Goal: Navigation & Orientation: Find specific page/section

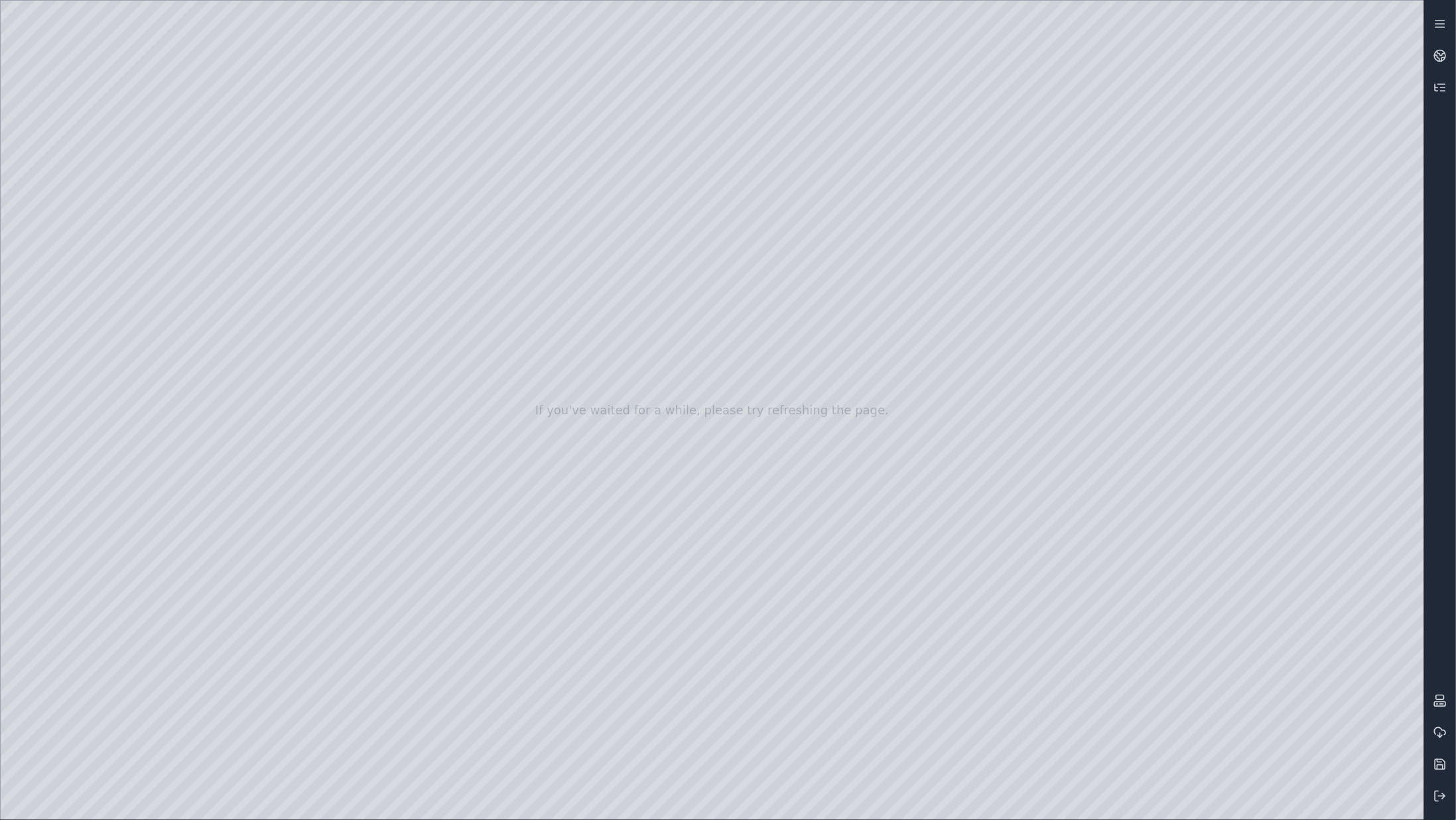
click at [659, 452] on div at bounding box center [713, 410] width 1424 height 819
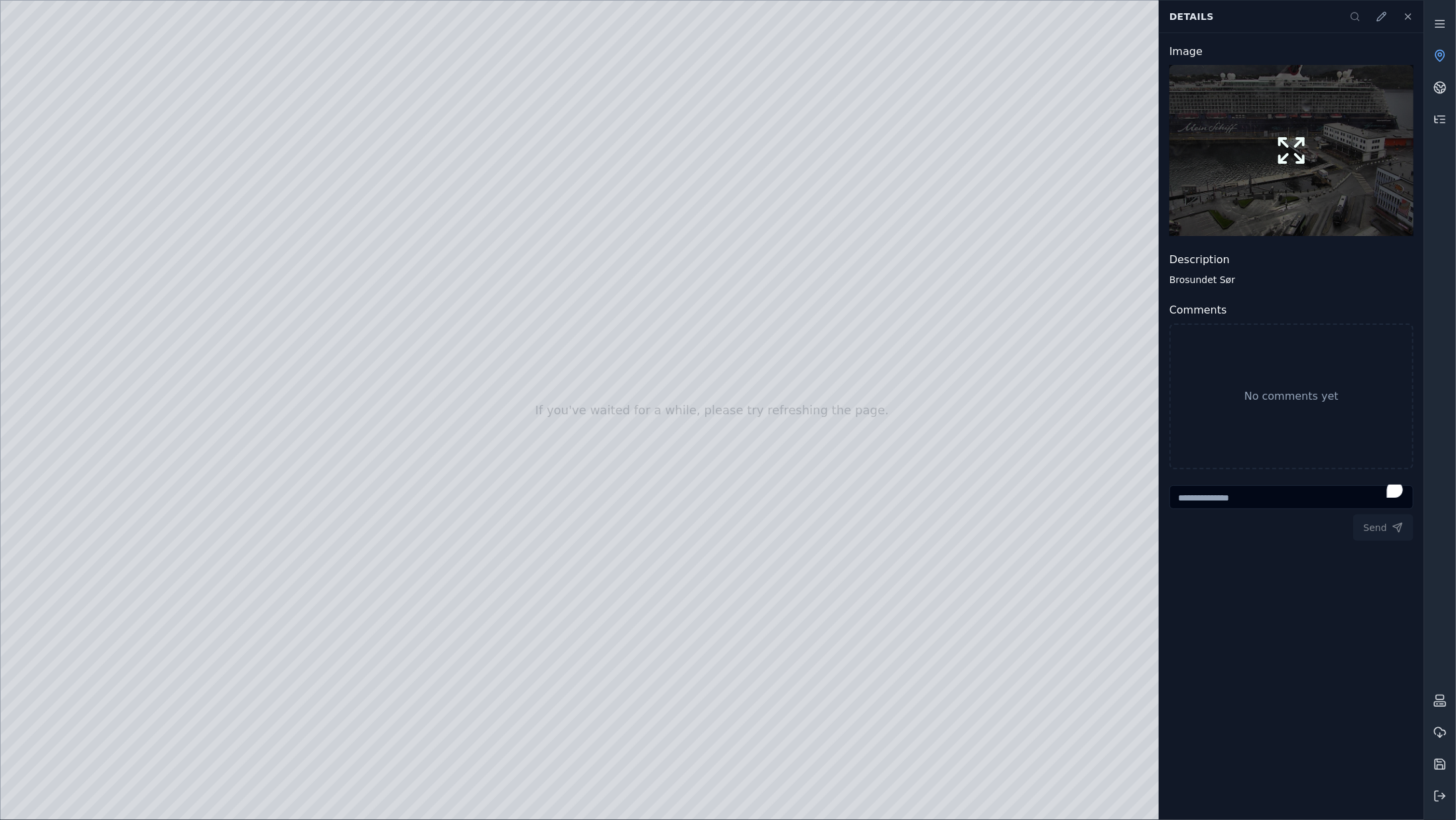
click at [1322, 158] on button at bounding box center [1291, 150] width 244 height 171
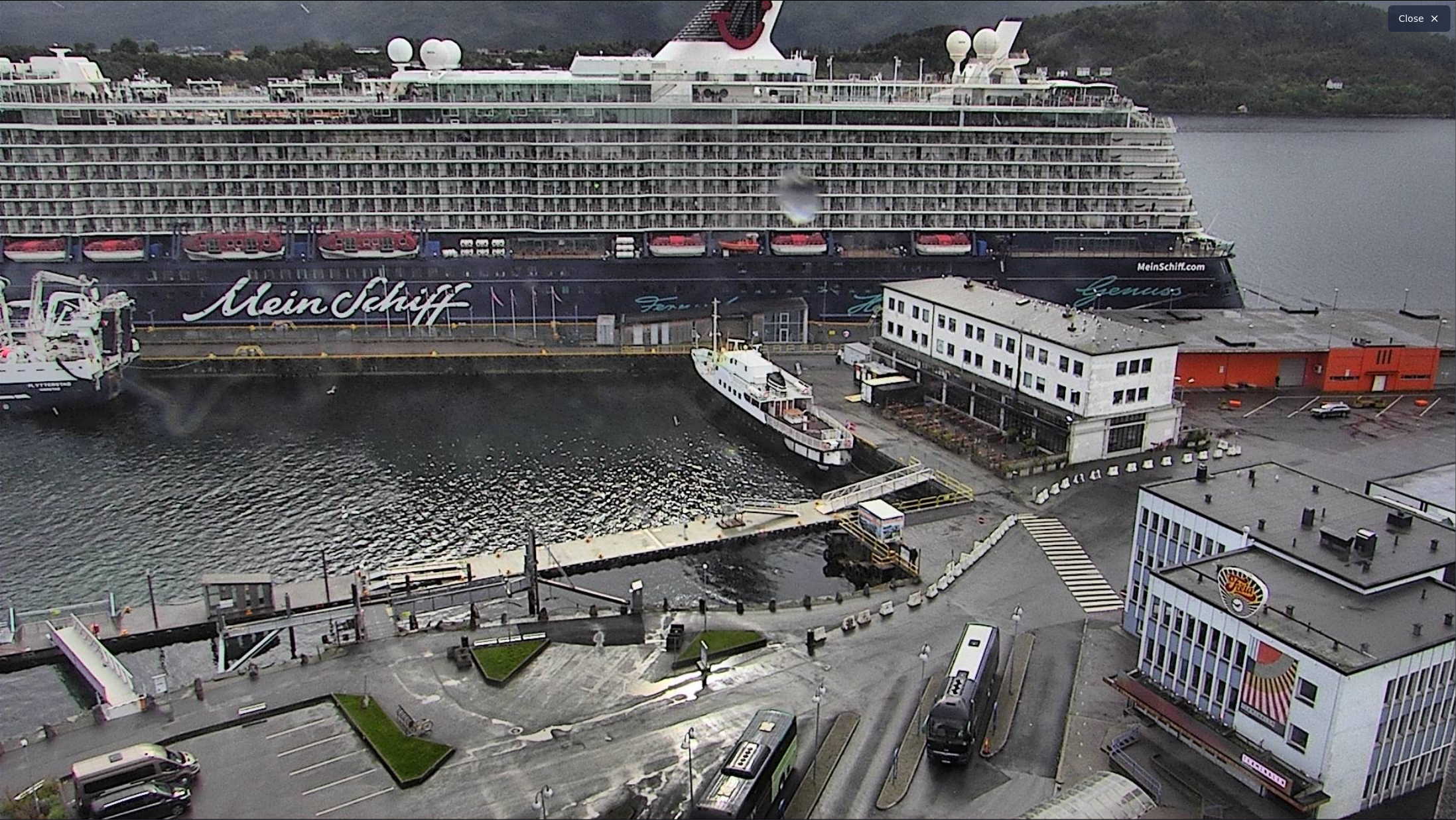
click at [1433, 17] on icon at bounding box center [1434, 18] width 10 height 10
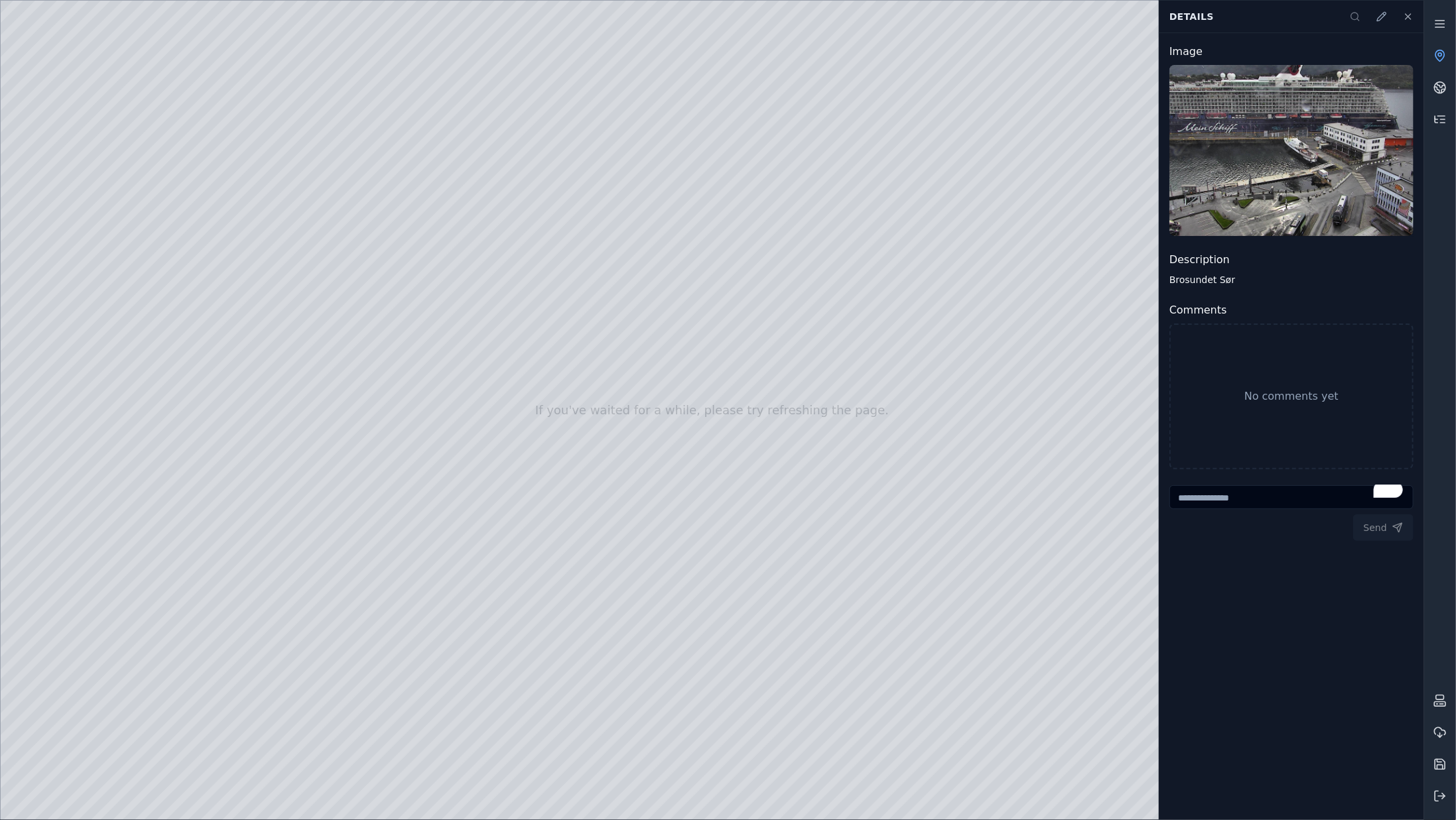
click at [833, 446] on div at bounding box center [713, 410] width 1424 height 819
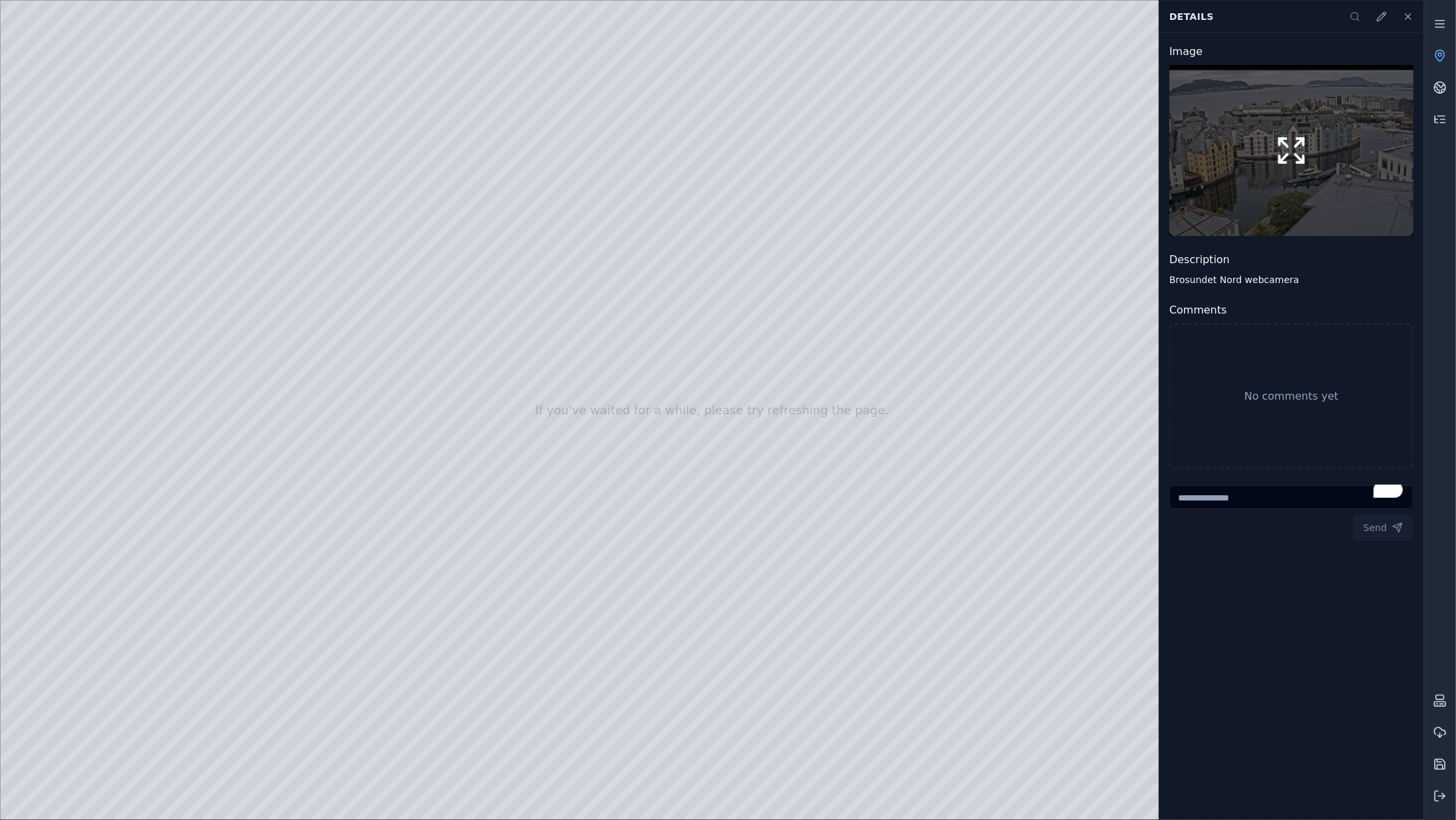
click at [1281, 126] on button at bounding box center [1291, 150] width 244 height 171
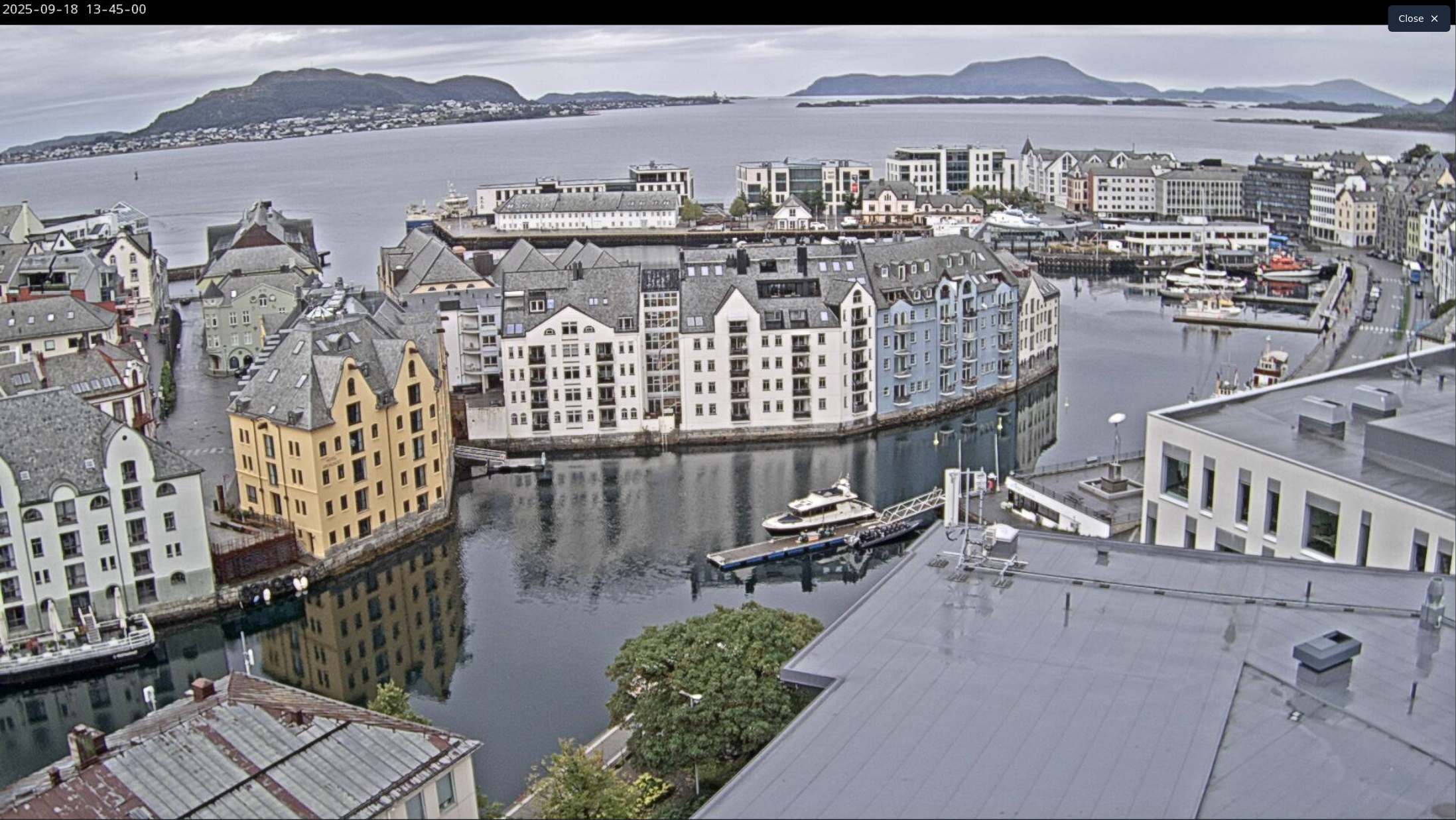
click at [997, 528] on img at bounding box center [728, 410] width 1456 height 819
click at [1419, 10] on button "Close" at bounding box center [1418, 18] width 62 height 26
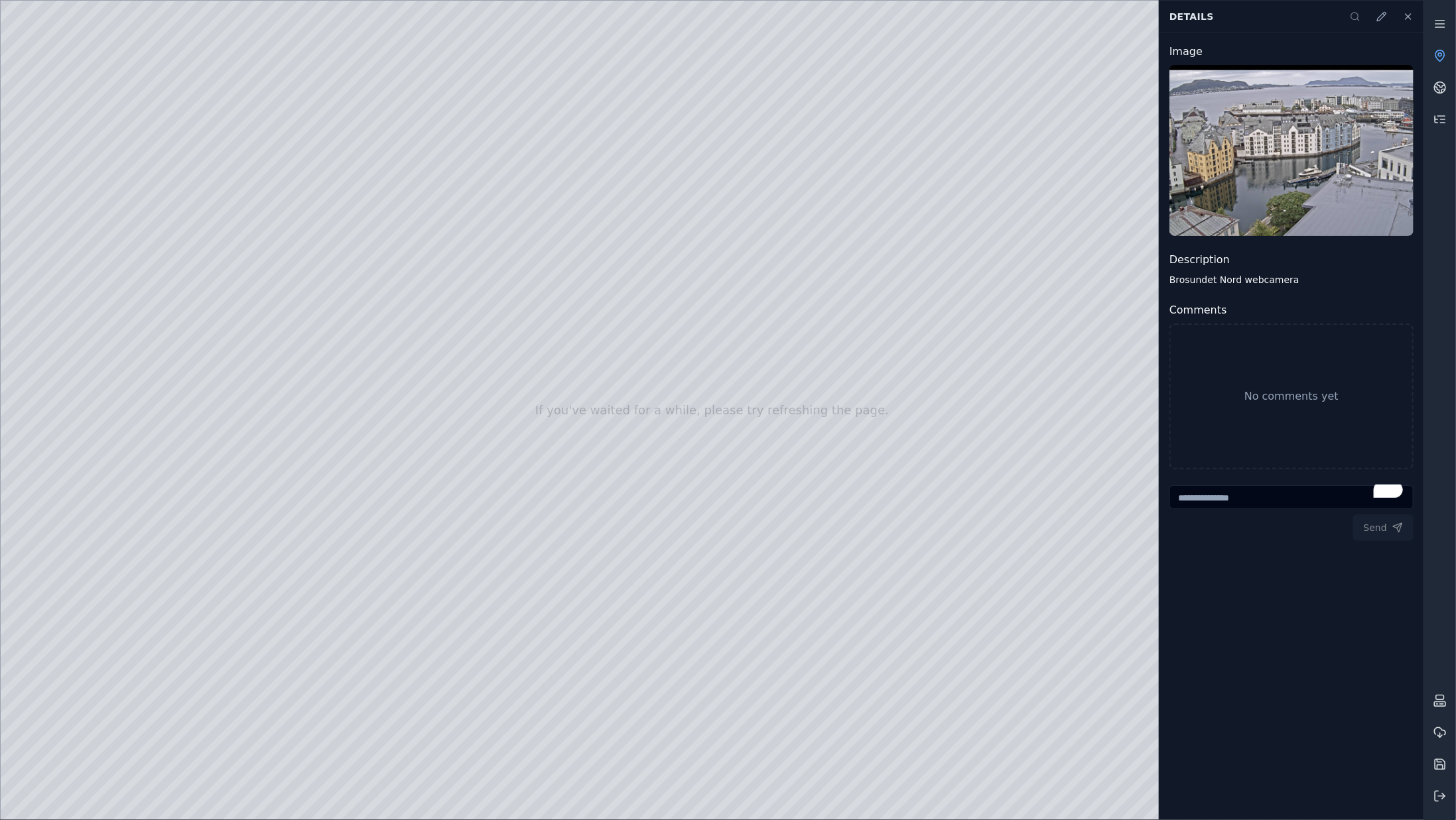
click at [650, 472] on div at bounding box center [713, 410] width 1424 height 819
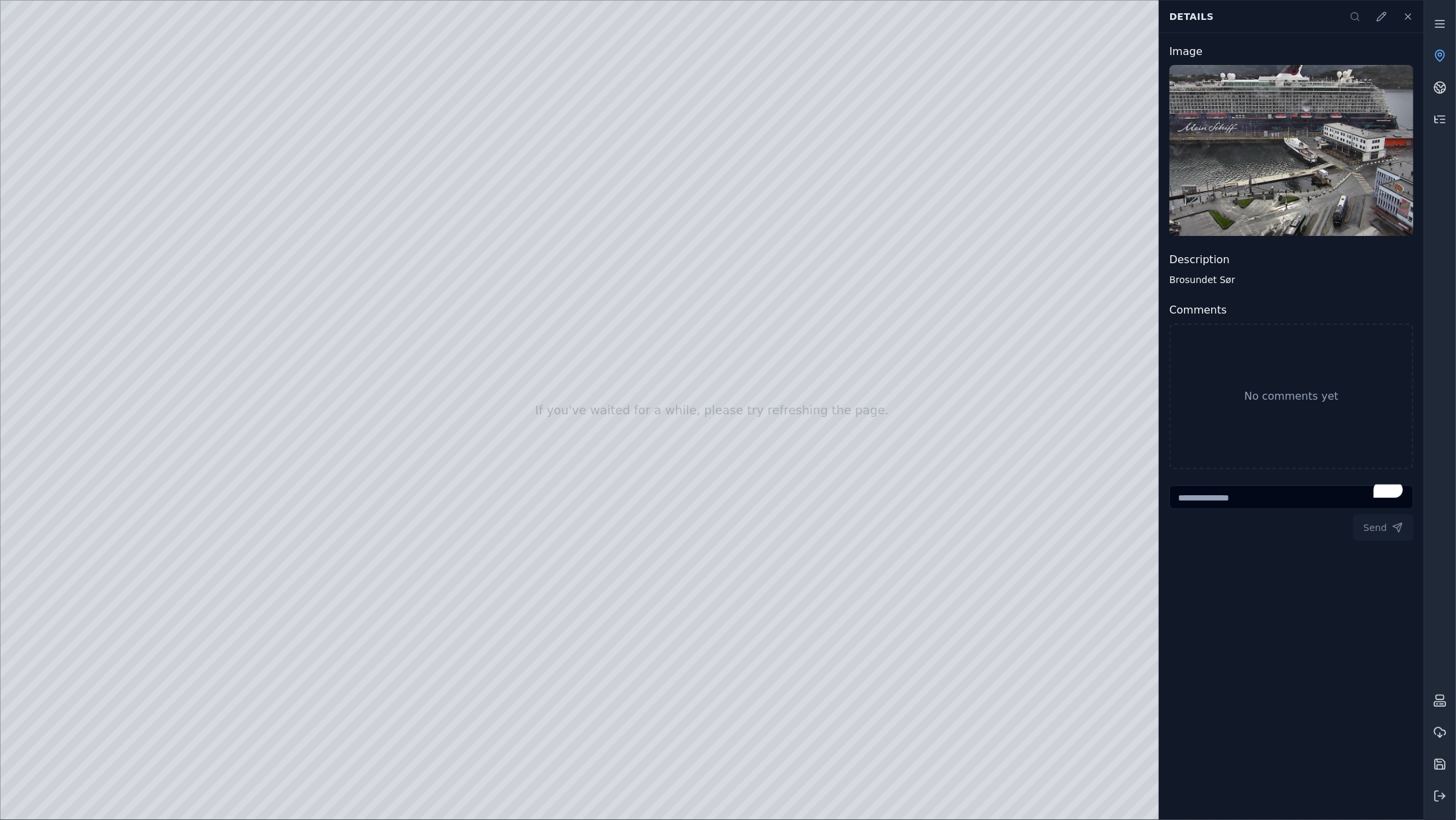
click at [877, 226] on div at bounding box center [713, 410] width 1424 height 819
